Goal: Task Accomplishment & Management: Use online tool/utility

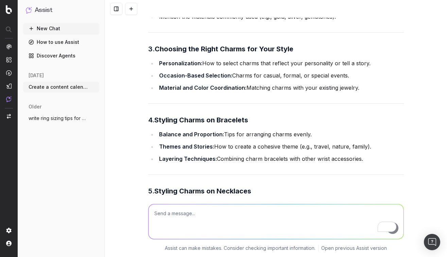
scroll to position [4329, 0]
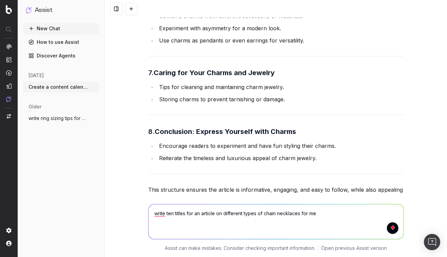
type textarea "write ten titles for an article on different types of chain necklaces for men"
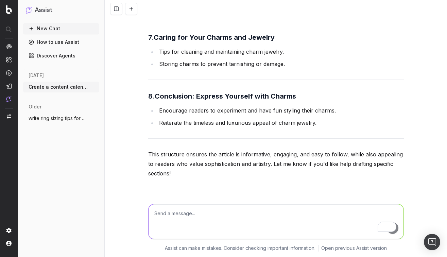
scroll to position [4546, 0]
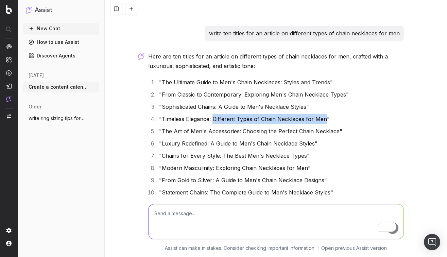
drag, startPoint x: 325, startPoint y: 71, endPoint x: 213, endPoint y: 70, distance: 112.8
click at [213, 114] on li ""Timeless Elegance: Different Types of Chain Necklaces for Men"" at bounding box center [280, 119] width 247 height 10
copy li "Different Types of Chain Necklaces for Men"
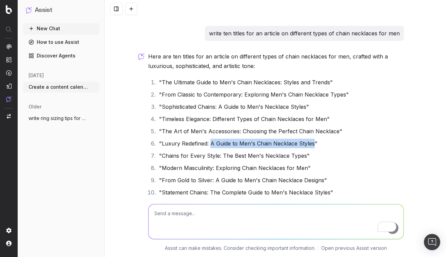
drag, startPoint x: 312, startPoint y: 95, endPoint x: 211, endPoint y: 94, distance: 101.5
click at [211, 139] on li ""Luxury Redefined: A Guide to Men's Chain Necklace Styles"" at bounding box center [280, 144] width 247 height 10
copy li "A Guide to Men's Chain Necklace Styles"
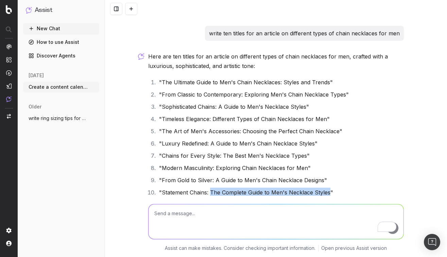
drag, startPoint x: 328, startPoint y: 145, endPoint x: 212, endPoint y: 145, distance: 116.5
click at [212, 187] on li ""Statement Chains: The Complete Guide to Men's Necklace Styles"" at bounding box center [280, 192] width 247 height 10
copy li "he Complete Guide to Men's Necklace Styles"
